Goal: Register for event/course

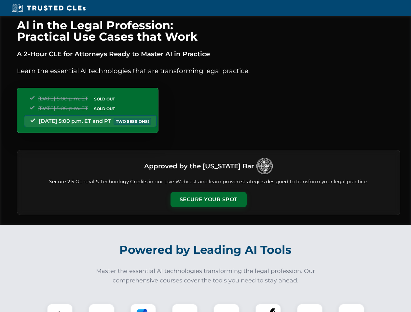
click at [208, 200] on button "Secure Your Spot" at bounding box center [208, 199] width 76 height 15
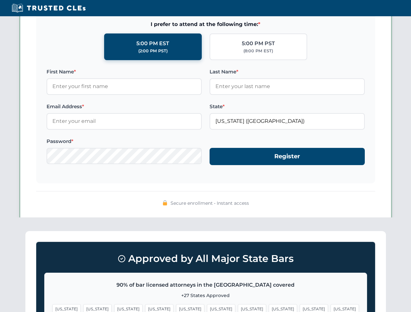
click at [238, 308] on span "[US_STATE]" at bounding box center [252, 308] width 28 height 9
click at [299, 308] on span "[US_STATE]" at bounding box center [313, 308] width 28 height 9
